Goal: Task Accomplishment & Management: Use online tool/utility

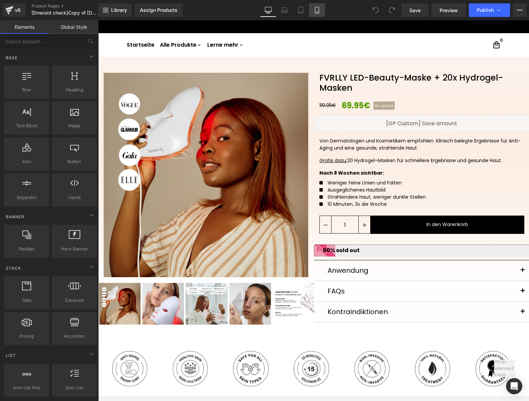
click at [322, 10] on link "Mobile" at bounding box center [317, 10] width 16 height 14
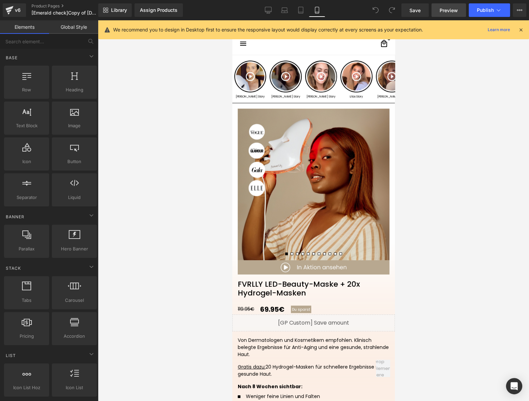
click at [444, 12] on span "Preview" at bounding box center [448, 10] width 18 height 7
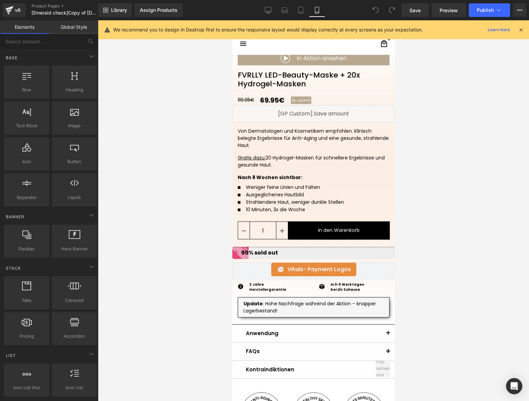
scroll to position [253, 0]
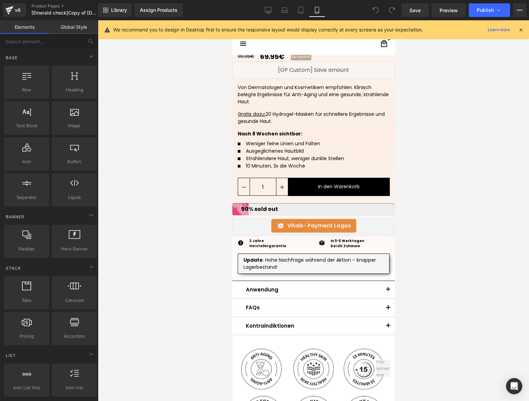
drag, startPoint x: 261, startPoint y: 212, endPoint x: 250, endPoint y: 214, distance: 11.4
click at [261, 212] on div "90% sold out" at bounding box center [256, 209] width 43 height 8
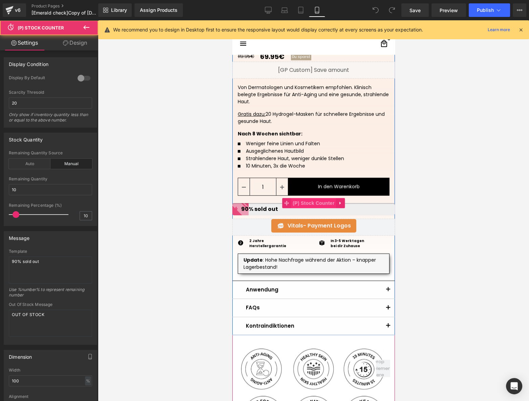
click at [308, 203] on span "(P) Stock Counter" at bounding box center [312, 203] width 45 height 10
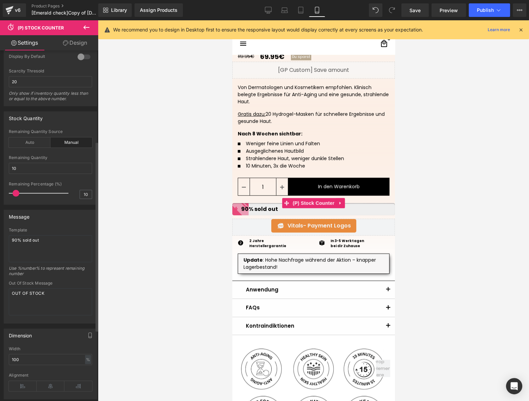
scroll to position [0, 0]
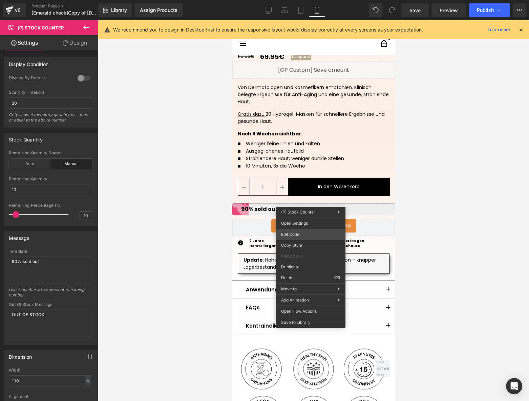
click at [306, 0] on div "(P) Stock Counter You are previewing how the will restyle your page. You can no…" at bounding box center [264, 0] width 529 height 0
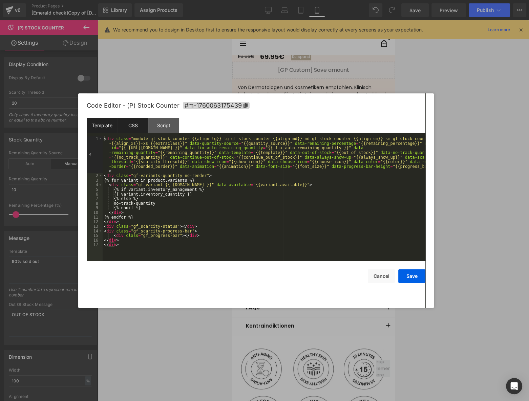
click at [135, 127] on div "CSS" at bounding box center [132, 125] width 31 height 15
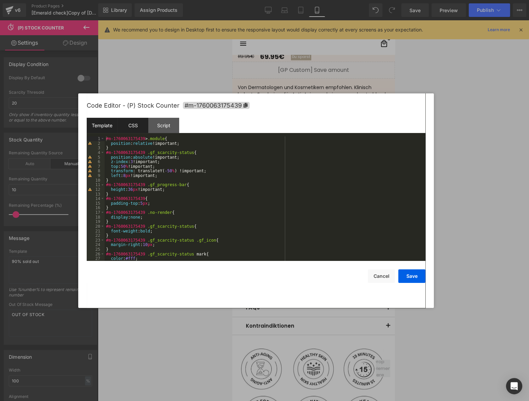
click at [104, 126] on div "Template" at bounding box center [102, 125] width 31 height 15
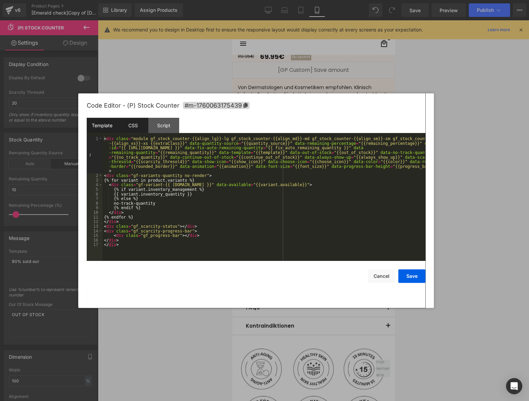
click at [141, 131] on div "CSS" at bounding box center [132, 125] width 31 height 15
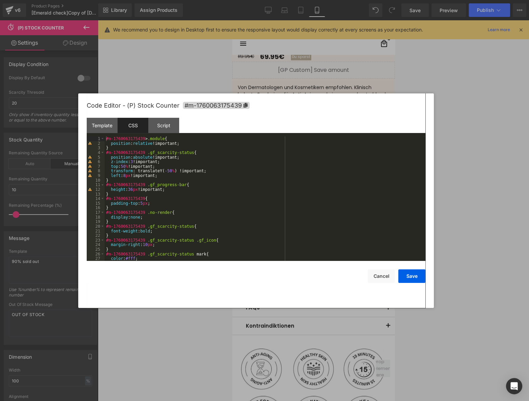
click at [186, 176] on div "#m-1760063175439 > .module { position : relative !important; } #m-1760063175439…" at bounding box center [264, 203] width 318 height 134
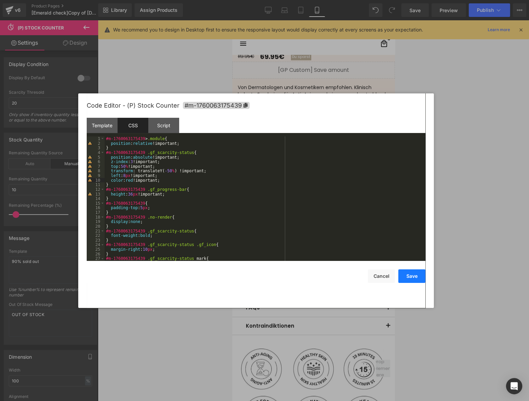
click at [408, 281] on button "Save" at bounding box center [411, 276] width 27 height 14
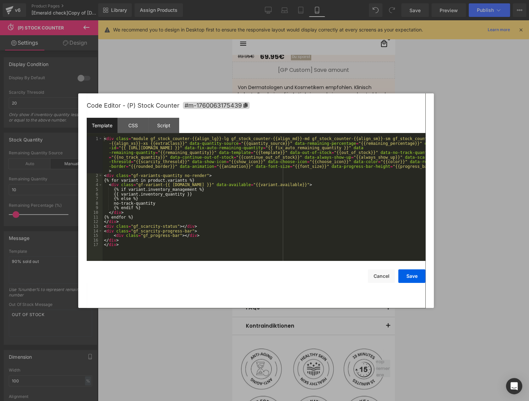
click at [295, 0] on div "(P) Stock Counter You are previewing how the will restyle your page. You can no…" at bounding box center [264, 0] width 529 height 0
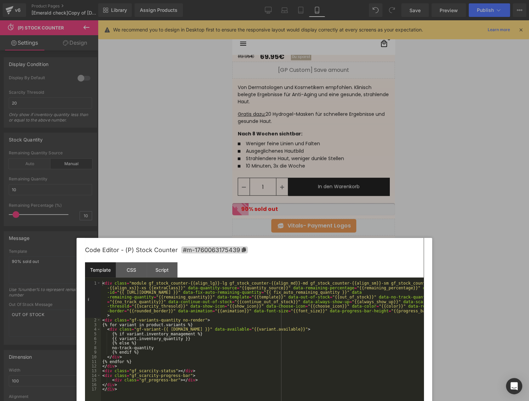
drag, startPoint x: 277, startPoint y: 105, endPoint x: 142, endPoint y: 256, distance: 202.4
click at [274, 248] on div "Code Editor - (P) Stock Counter #m-1760063175439" at bounding box center [254, 250] width 338 height 24
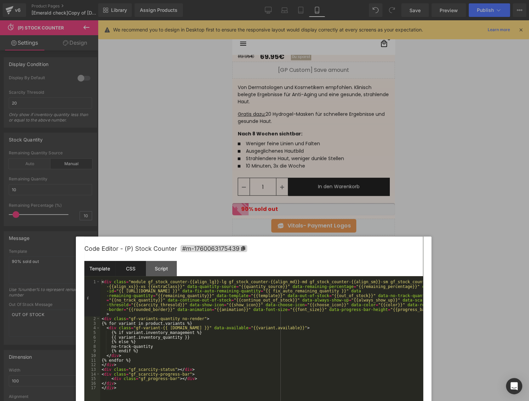
click at [130, 264] on div "CSS" at bounding box center [130, 268] width 31 height 15
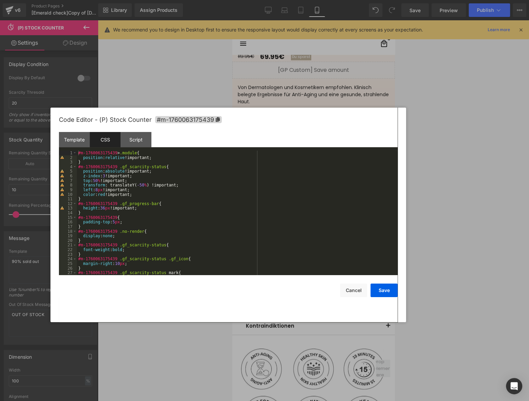
drag, startPoint x: 408, startPoint y: 253, endPoint x: 384, endPoint y: 114, distance: 140.8
click at [384, 114] on div "Code Editor - (P) Stock Counter #m-1760063175439" at bounding box center [228, 120] width 338 height 24
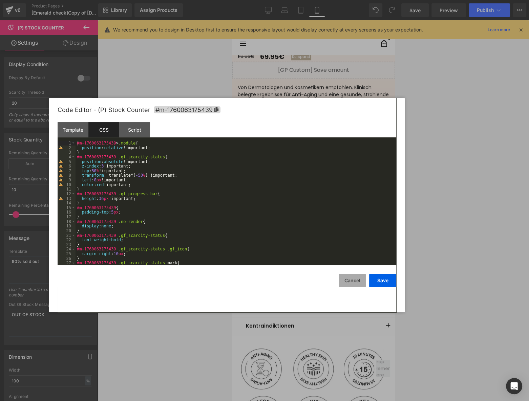
click at [357, 283] on button "Cancel" at bounding box center [351, 281] width 27 height 14
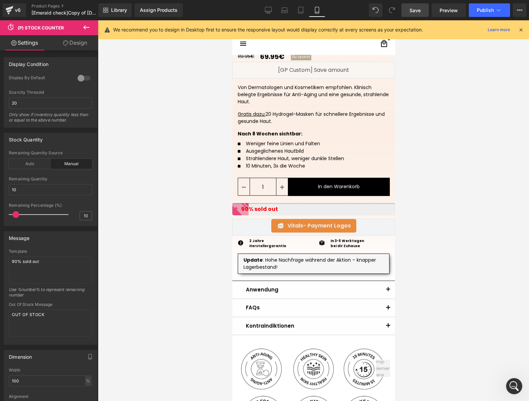
click at [417, 14] on span "Save" at bounding box center [414, 10] width 11 height 7
click at [19, 8] on div "v6" at bounding box center [18, 10] width 8 height 9
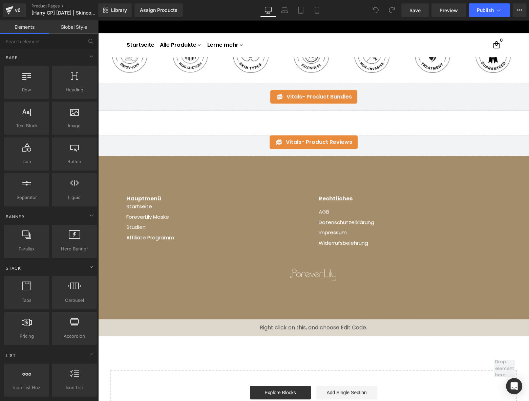
scroll to position [328, 0]
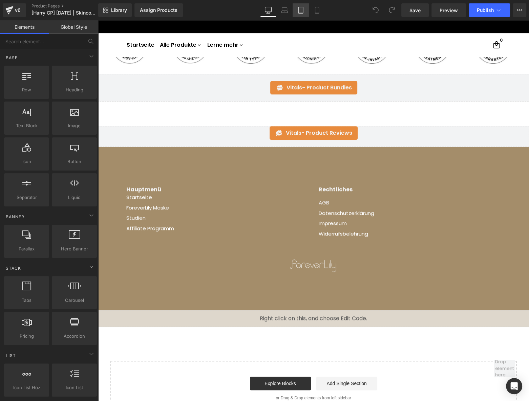
click at [304, 10] on icon at bounding box center [300, 10] width 7 height 7
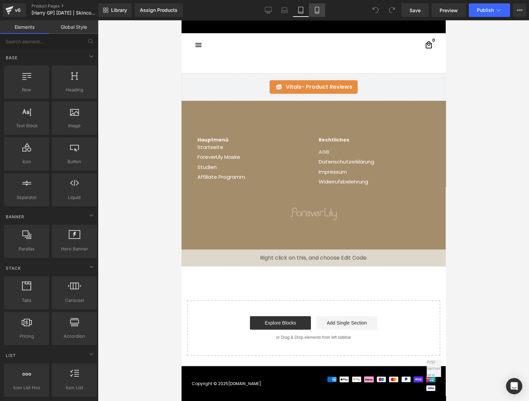
click at [316, 9] on icon at bounding box center [316, 10] width 7 height 7
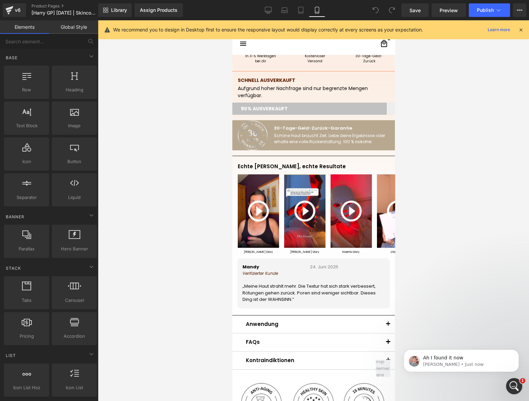
scroll to position [0, 0]
click at [317, 176] on span "Carousel" at bounding box center [316, 175] width 24 height 10
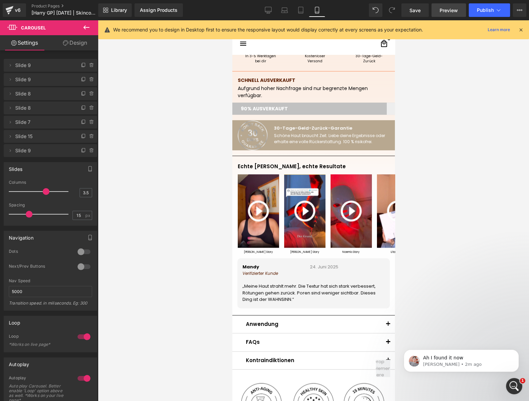
click at [449, 7] on span "Preview" at bounding box center [448, 10] width 18 height 7
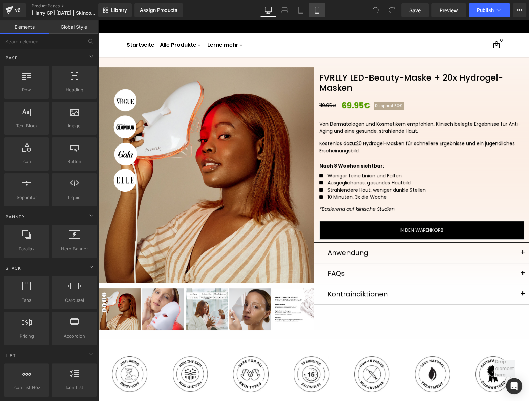
drag, startPoint x: 317, startPoint y: 10, endPoint x: 53, endPoint y: 38, distance: 266.2
click at [317, 10] on icon at bounding box center [316, 10] width 7 height 7
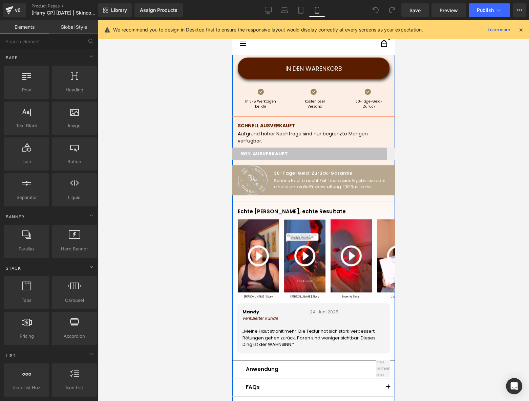
scroll to position [410, 0]
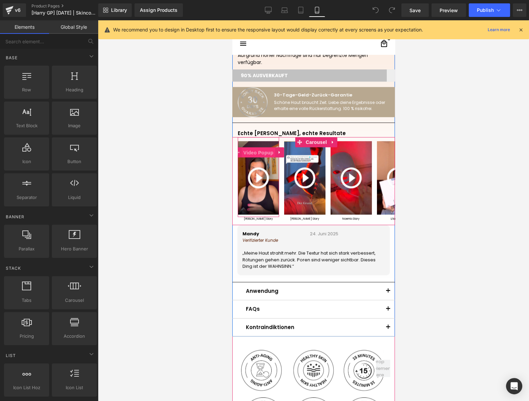
click at [253, 154] on span "Video Popup" at bounding box center [258, 153] width 34 height 10
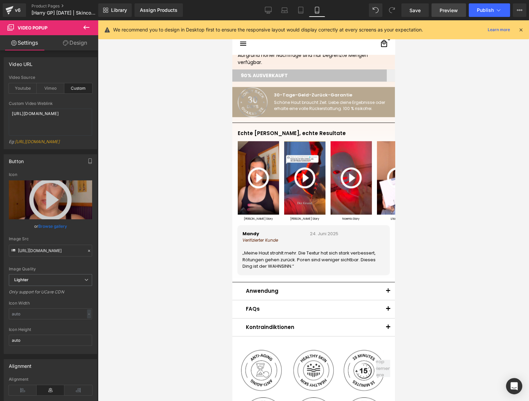
click at [450, 10] on span "Preview" at bounding box center [448, 10] width 18 height 7
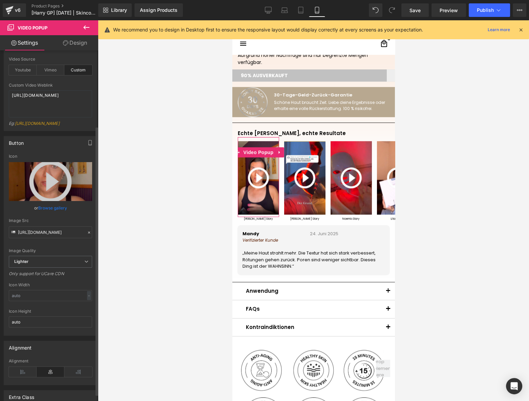
scroll to position [0, 0]
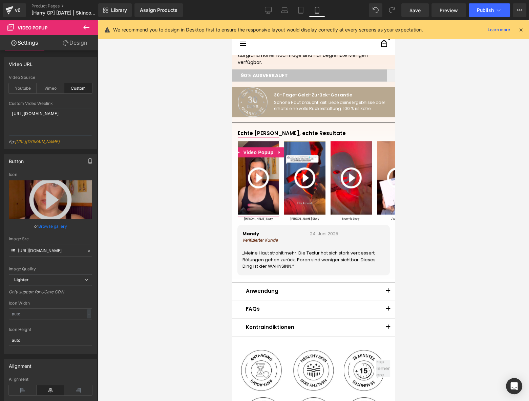
click at [77, 45] on link "Design" at bounding box center [74, 42] width 49 height 15
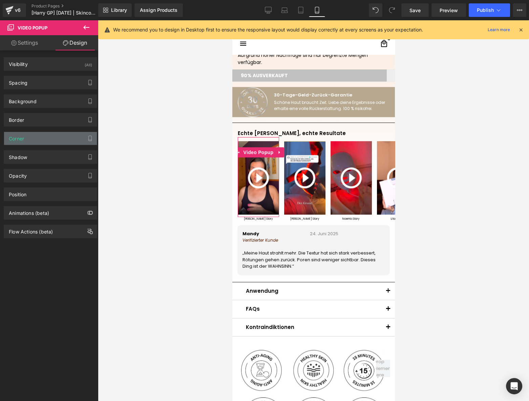
click at [39, 135] on div "Corner" at bounding box center [50, 138] width 93 height 13
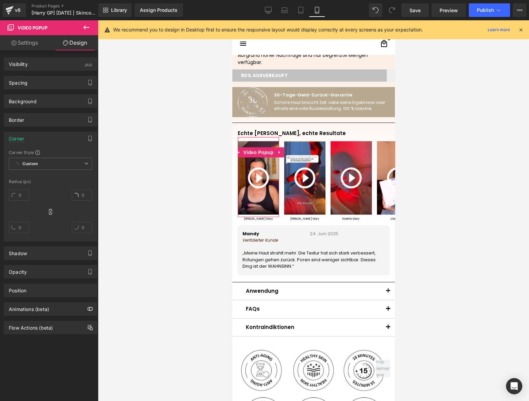
click at [39, 135] on div "Corner" at bounding box center [50, 138] width 93 height 13
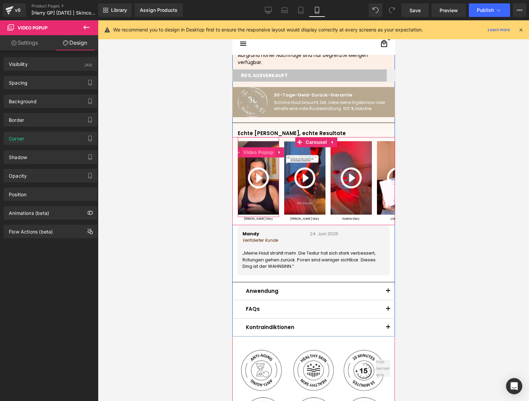
click at [255, 151] on span "Video Popup" at bounding box center [258, 152] width 34 height 10
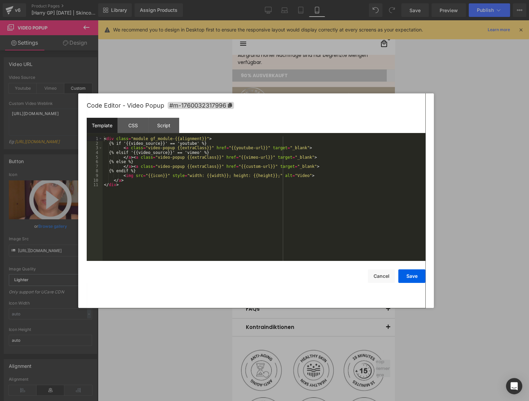
click at [249, 0] on div "Video Popup You are previewing how the will restyle your page. You can not edit…" at bounding box center [264, 0] width 529 height 0
click at [139, 120] on div "CSS" at bounding box center [132, 125] width 31 height 15
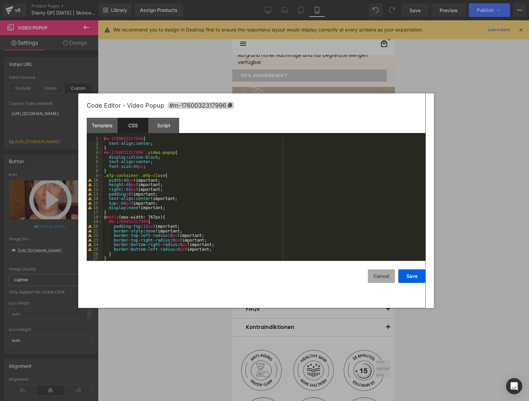
click at [376, 278] on button "Cancel" at bounding box center [381, 276] width 27 height 14
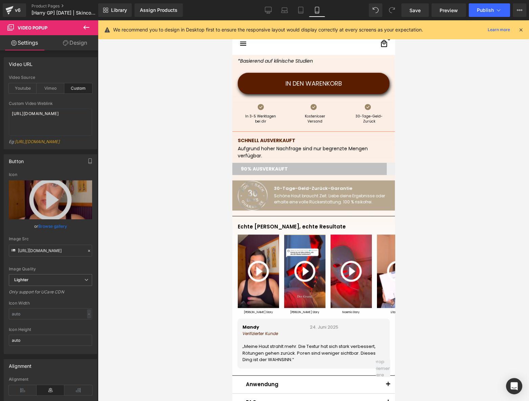
scroll to position [410, 0]
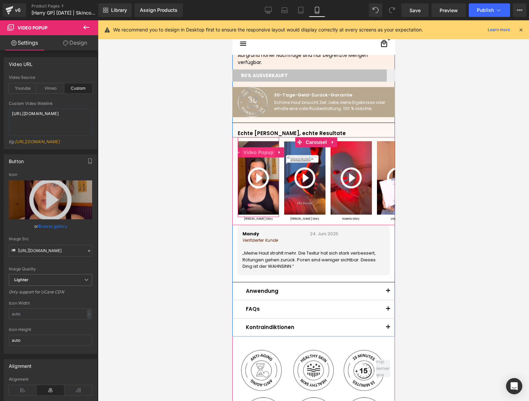
click at [256, 154] on span "Video Popup" at bounding box center [258, 152] width 34 height 10
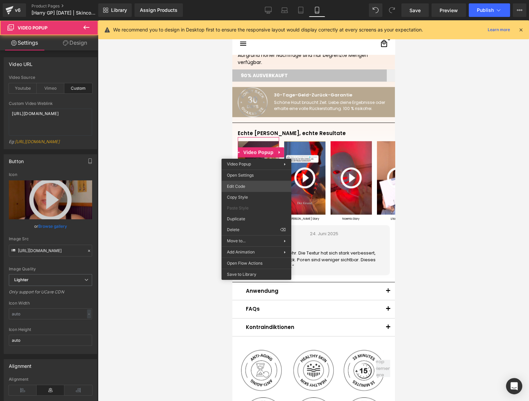
click at [250, 0] on div "Video Popup You are previewing how the will restyle your page. You can not edit…" at bounding box center [264, 0] width 529 height 0
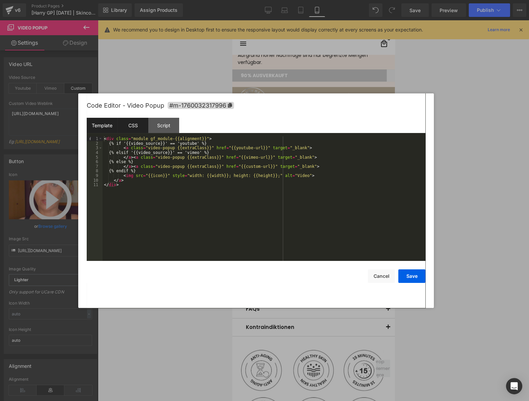
click at [138, 127] on div "CSS" at bounding box center [132, 125] width 31 height 15
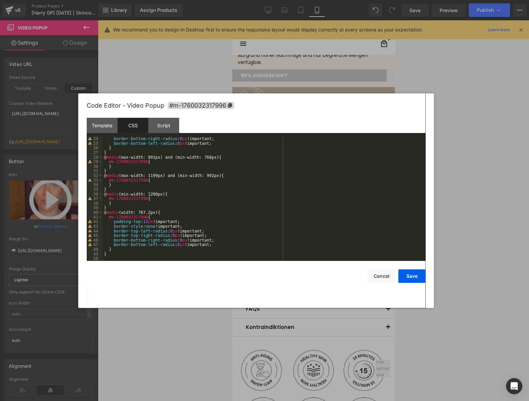
scroll to position [106, 0]
click at [382, 281] on button "Cancel" at bounding box center [381, 276] width 27 height 14
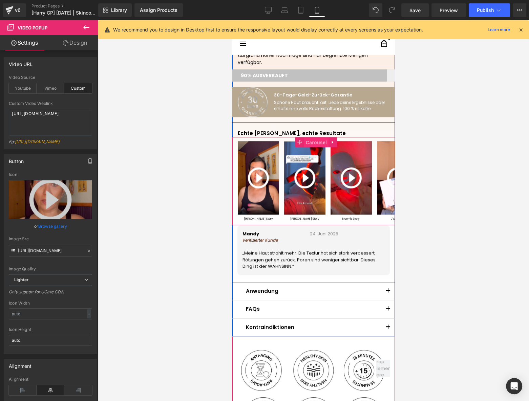
click at [311, 144] on span "Carousel" at bounding box center [316, 142] width 24 height 10
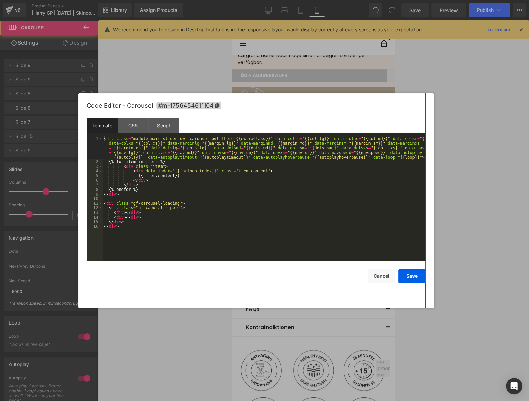
click at [302, 0] on div "Carousel You are previewing how the will restyle your page. You can not edit El…" at bounding box center [264, 0] width 529 height 0
click at [131, 128] on div "CSS" at bounding box center [132, 125] width 31 height 15
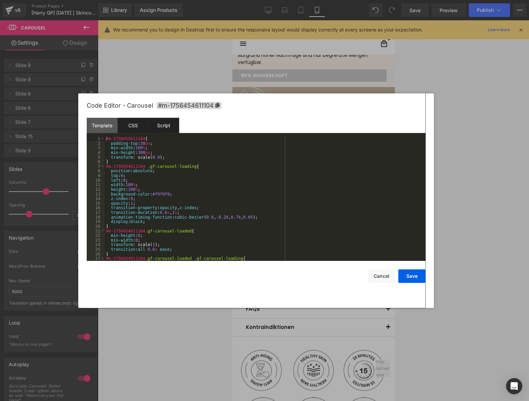
click at [162, 126] on div "Script" at bounding box center [163, 125] width 31 height 15
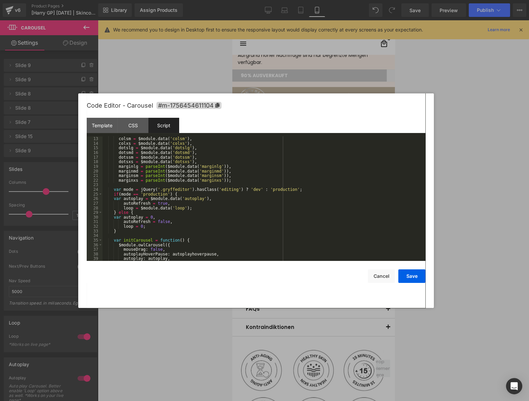
scroll to position [74, 0]
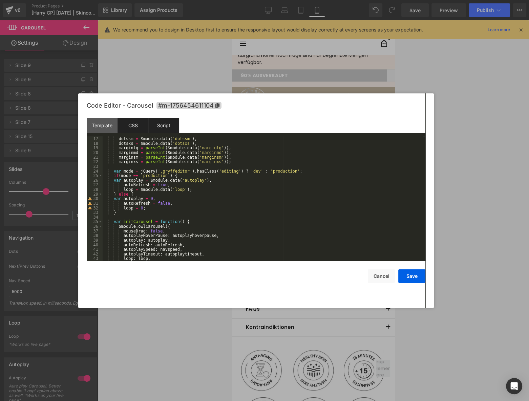
click at [138, 123] on div "CSS" at bounding box center [132, 125] width 31 height 15
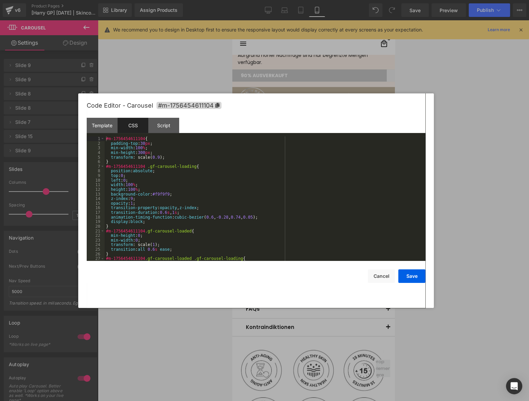
click at [254, 206] on div "#m-1756454611104 { padding-top : 30 px ; min-width : 100 % ; min-height : 300 p…" at bounding box center [264, 203] width 318 height 134
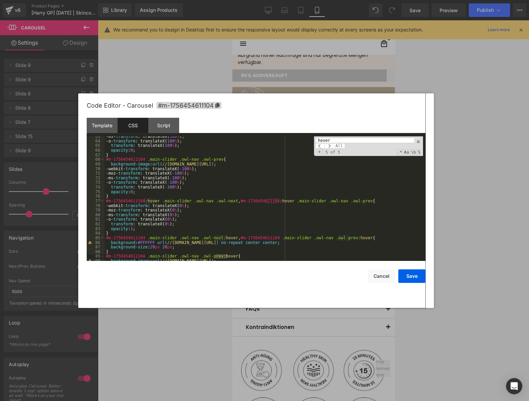
scroll to position [307, 0]
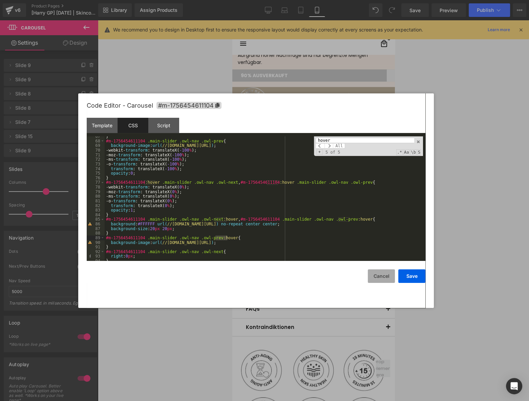
type input "hover"
click at [381, 277] on button "Cancel" at bounding box center [381, 276] width 27 height 14
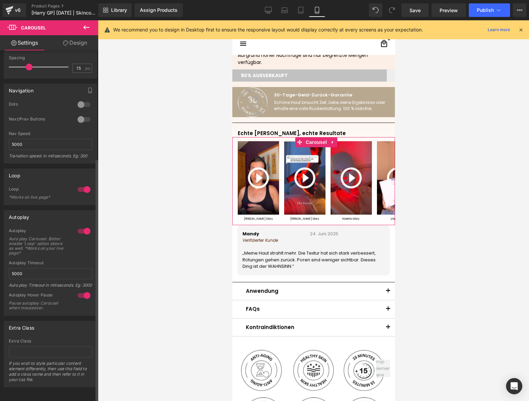
scroll to position [0, 0]
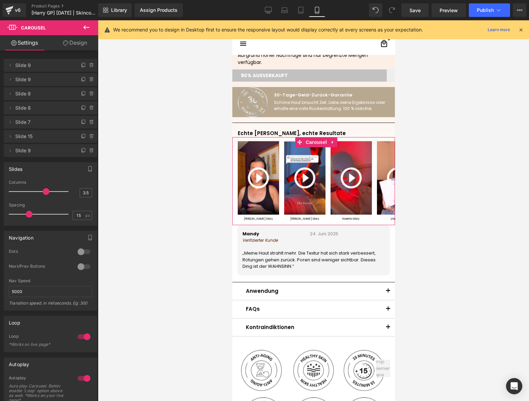
click at [73, 42] on link "Design" at bounding box center [74, 42] width 49 height 15
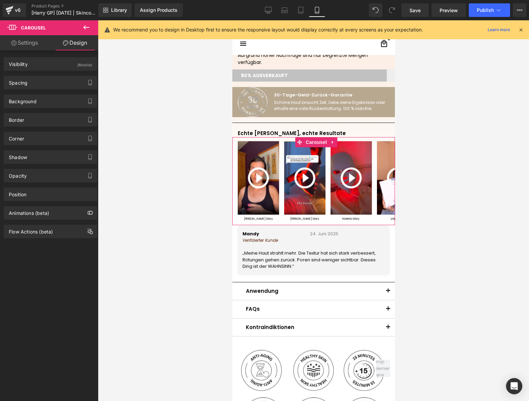
click at [35, 44] on link "Settings" at bounding box center [24, 42] width 49 height 15
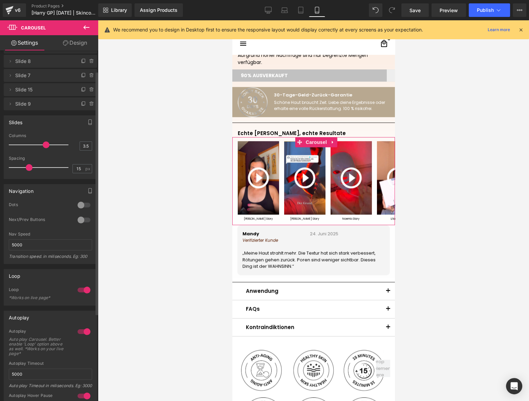
scroll to position [156, 0]
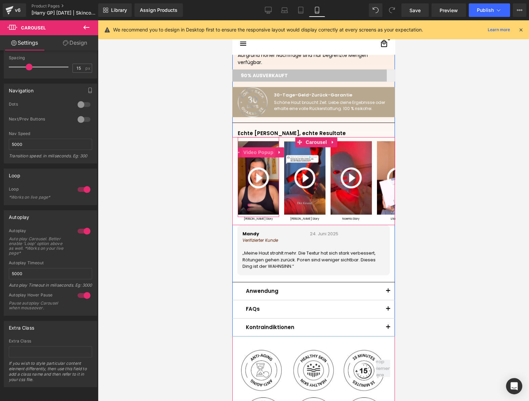
click at [259, 154] on span "Video Popup" at bounding box center [258, 152] width 34 height 10
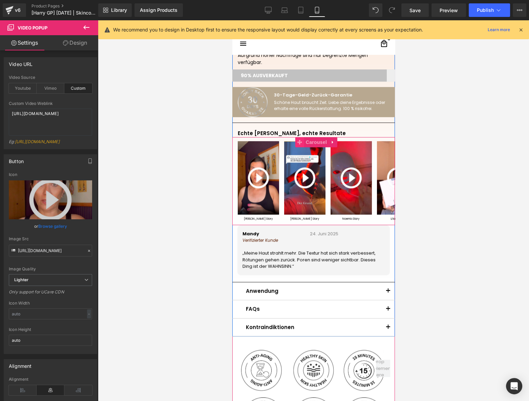
click at [301, 144] on span at bounding box center [299, 142] width 9 height 10
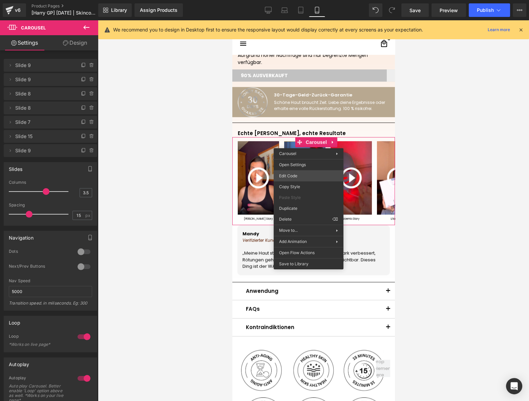
click at [293, 0] on div "Carousel You are previewing how the will restyle your page. You can not edit El…" at bounding box center [264, 0] width 529 height 0
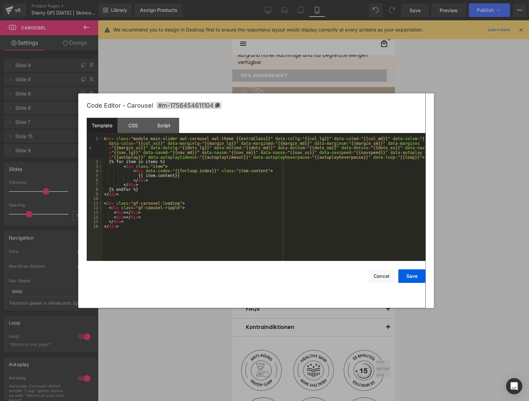
click at [182, 210] on div "< div class = "module main-slider owl-carousel owl-theme {{extraClass}}" data-c…" at bounding box center [264, 212] width 323 height 152
click at [134, 209] on div "< div class = "module main-slider owl-carousel owl-theme {{extraClass}}" data-c…" at bounding box center [264, 212] width 323 height 152
click at [174, 209] on div "< div class = "module main-slider owl-carousel owl-theme {{extraClass}}" data-c…" at bounding box center [264, 212] width 323 height 152
click at [134, 125] on div "CSS" at bounding box center [132, 125] width 31 height 15
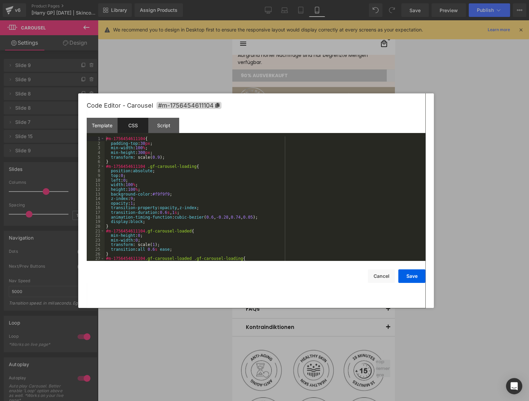
click at [250, 179] on div "#m-1756454611104 { padding-top : 30 px ; min-width : 100 % ; min-height : 300 p…" at bounding box center [264, 203] width 318 height 134
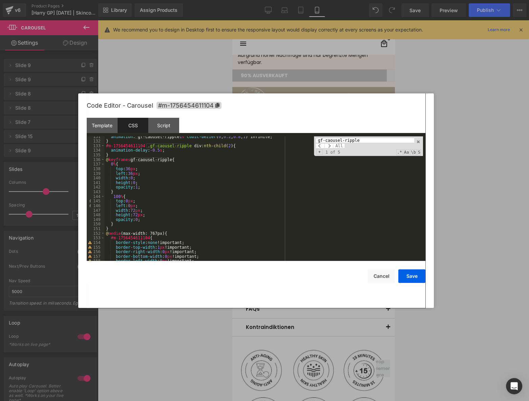
scroll to position [602, 0]
type input "gf-caousel-ripple"
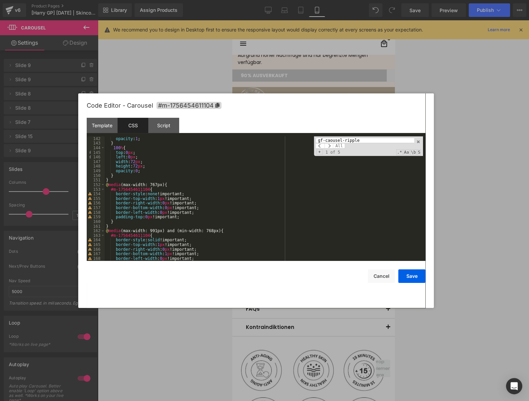
scroll to position [577, 0]
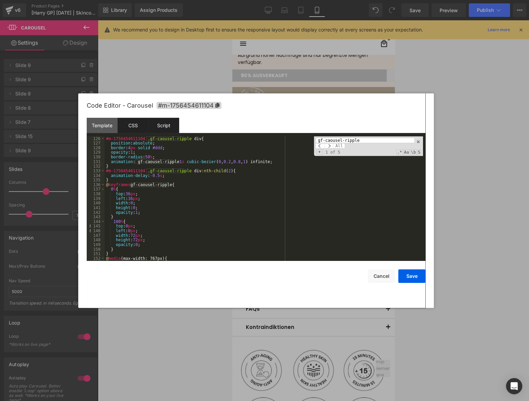
click at [164, 126] on div "Script" at bounding box center [163, 125] width 31 height 15
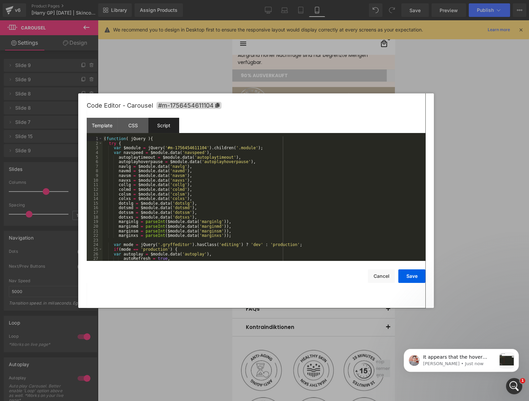
scroll to position [0, 0]
click at [387, 276] on button "Cancel" at bounding box center [381, 276] width 27 height 14
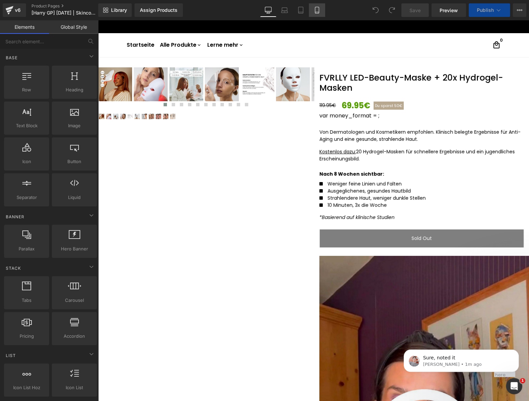
click at [314, 10] on icon at bounding box center [316, 10] width 7 height 7
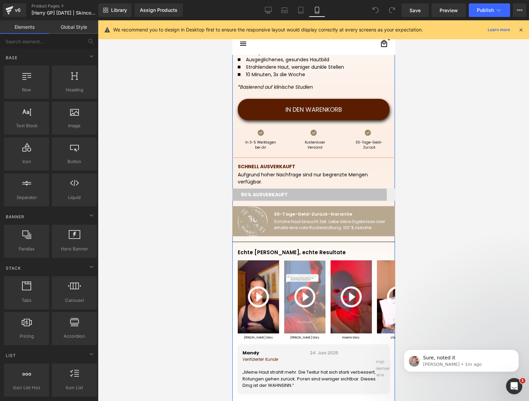
scroll to position [246, 0]
